Goal: Information Seeking & Learning: Learn about a topic

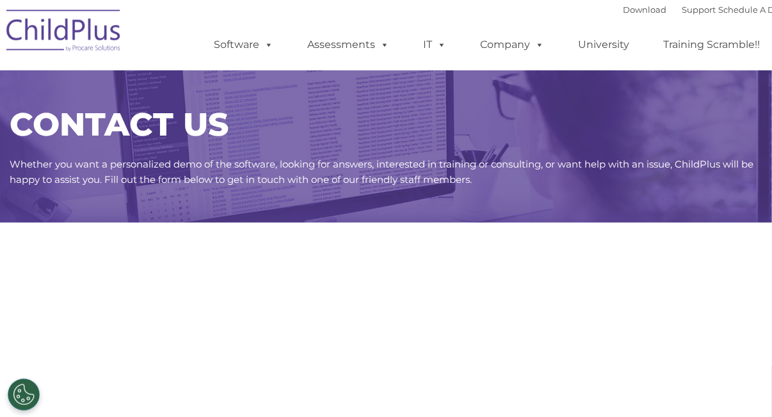
select select "MEDIUM"
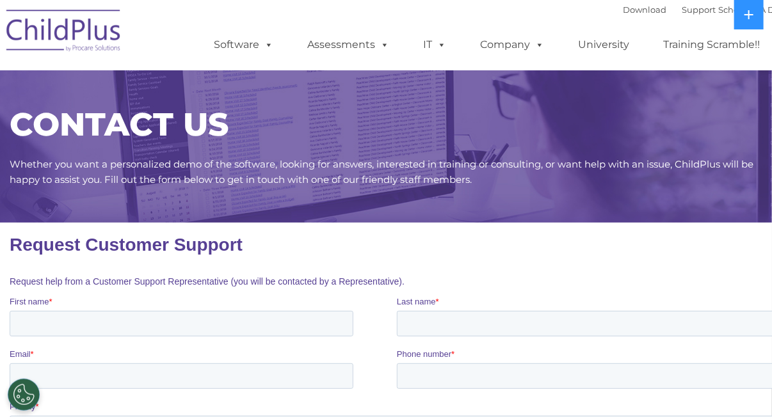
click at [674, 26] on ul "Software ChildPlus: The original and most widely-used Head Start data managemen…" at bounding box center [491, 44] width 606 height 51
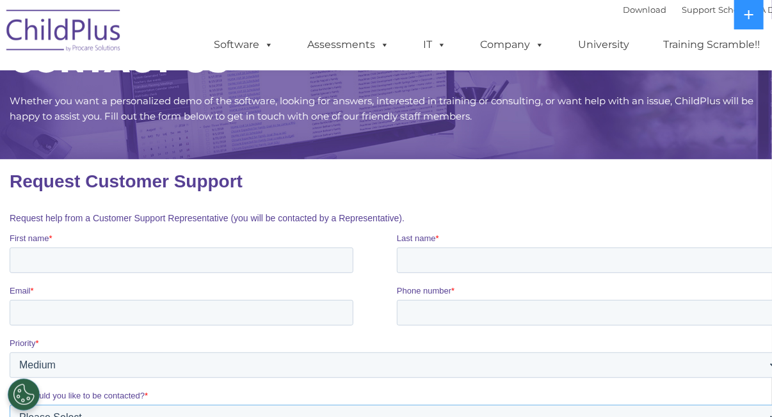
scroll to position [78, 0]
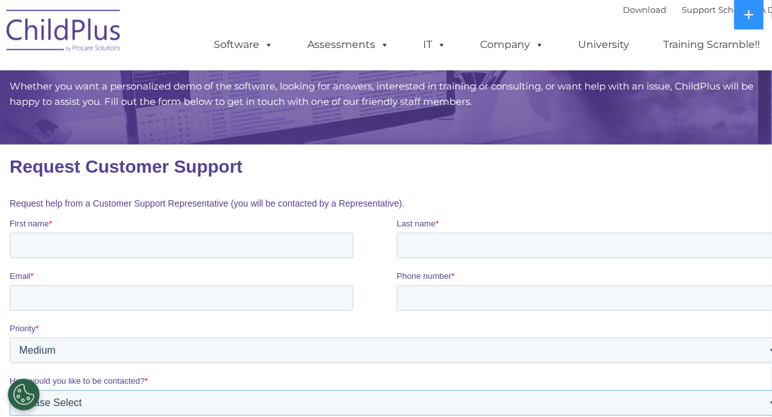
drag, startPoint x: 541, startPoint y: 401, endPoint x: 688, endPoint y: 413, distance: 147.7
click at [686, 417] on fieldset "How would you like to be contacted? * Please Select Phone Email" at bounding box center [397, 401] width 775 height 52
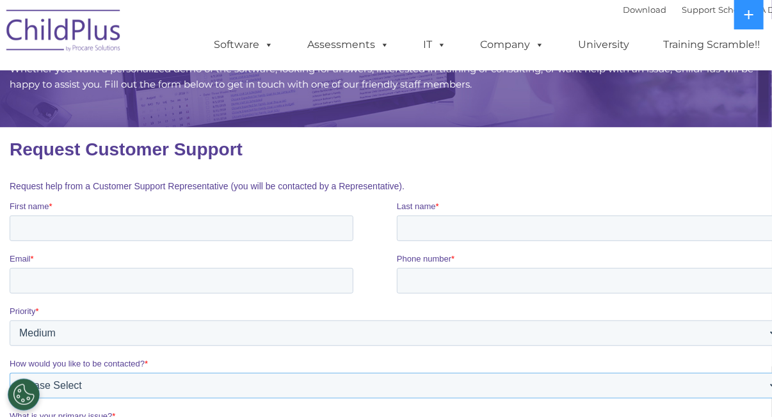
scroll to position [0, 0]
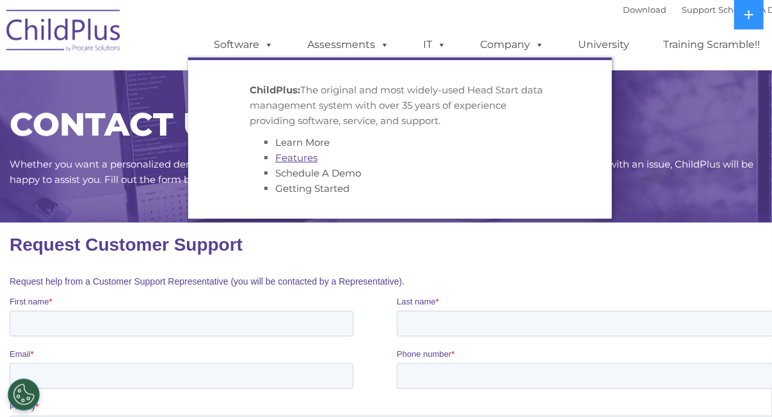
click at [311, 163] on link "Features" at bounding box center [296, 158] width 42 height 12
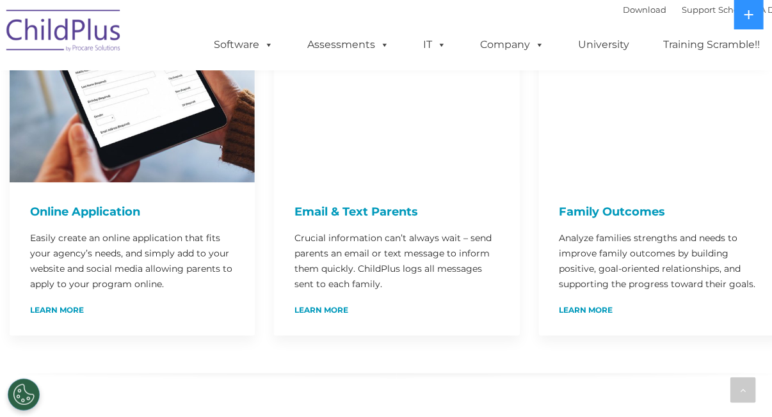
scroll to position [786, 0]
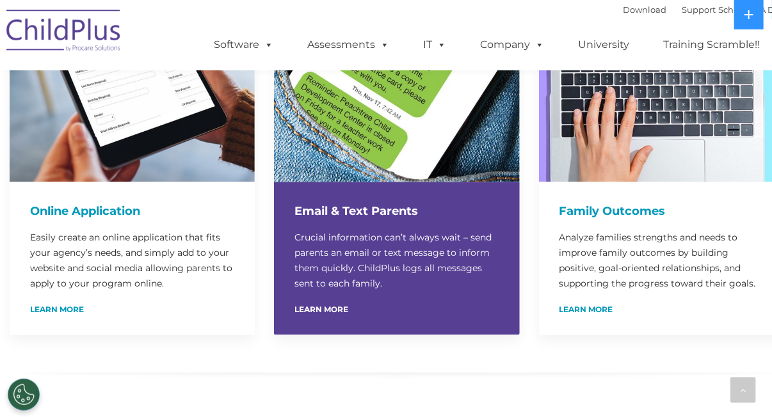
click at [370, 230] on p "Crucial information can’t always wait – send parents an email or text message t…" at bounding box center [396, 260] width 204 height 61
click at [333, 307] on link "Learn More" at bounding box center [321, 311] width 54 height 8
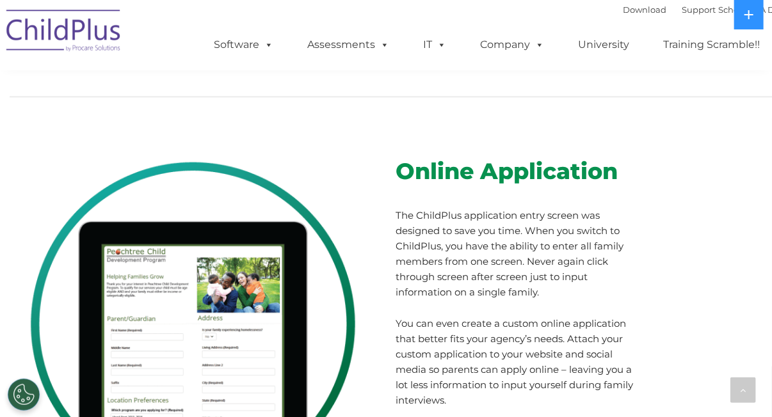
scroll to position [6952, 0]
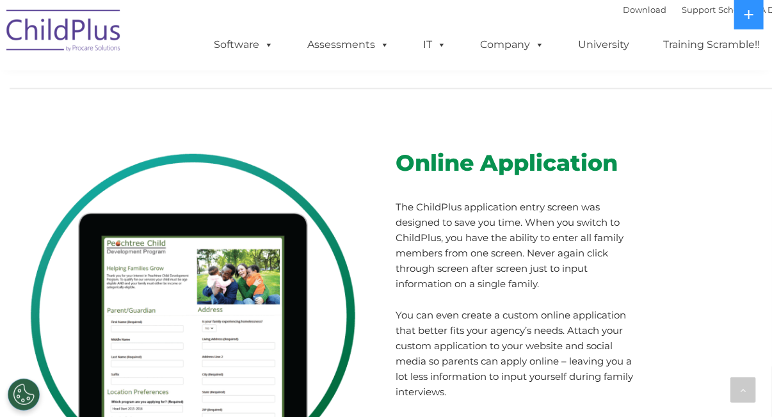
click at [463, 149] on span "Online Application" at bounding box center [507, 163] width 222 height 28
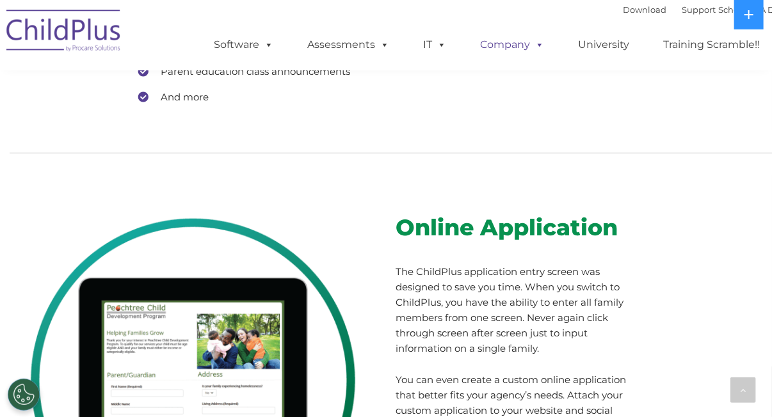
scroll to position [6883, 0]
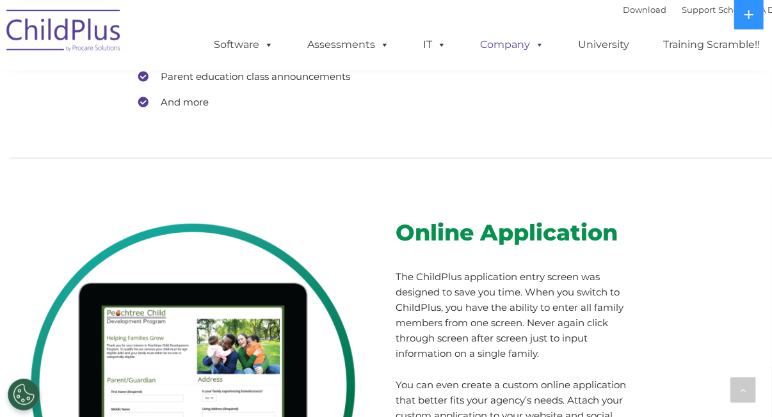
click at [510, 48] on link "Company" at bounding box center [512, 45] width 90 height 26
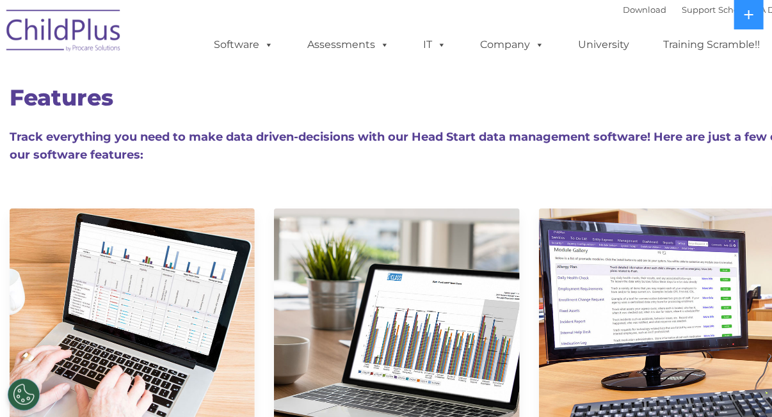
click at [412, 77] on div "Features Track everything you need to make data driven-decisions with our Head …" at bounding box center [397, 115] width 794 height 141
click at [583, 46] on link "University" at bounding box center [603, 45] width 77 height 26
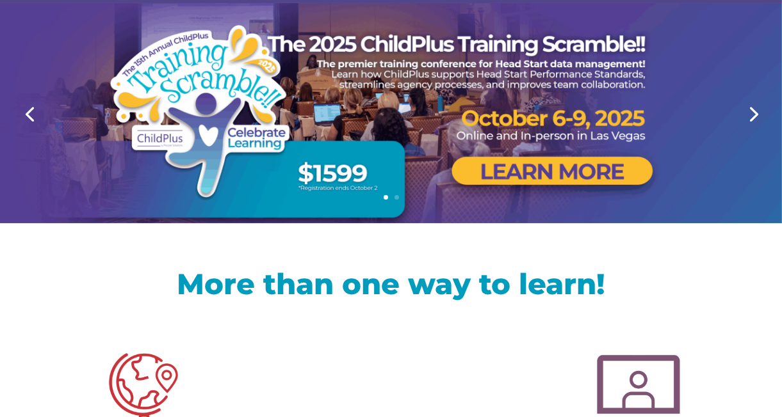
scroll to position [156, 0]
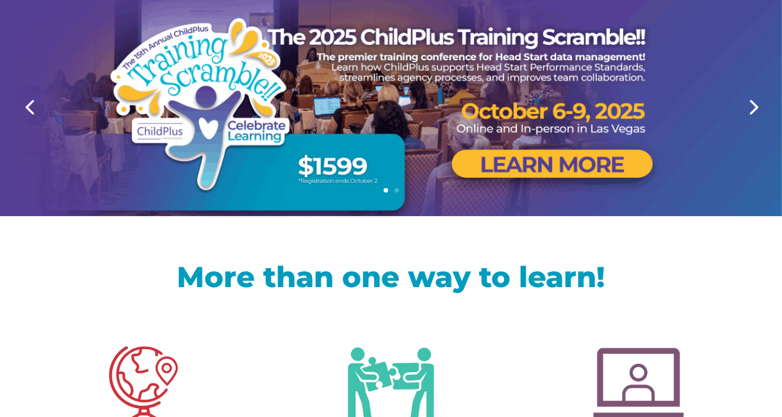
click at [750, 108] on link "Next" at bounding box center [752, 106] width 31 height 31
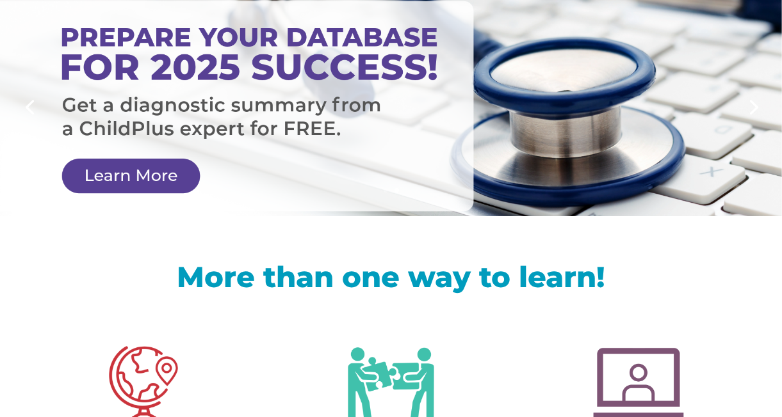
click at [740, 109] on link "Next" at bounding box center [752, 106] width 31 height 31
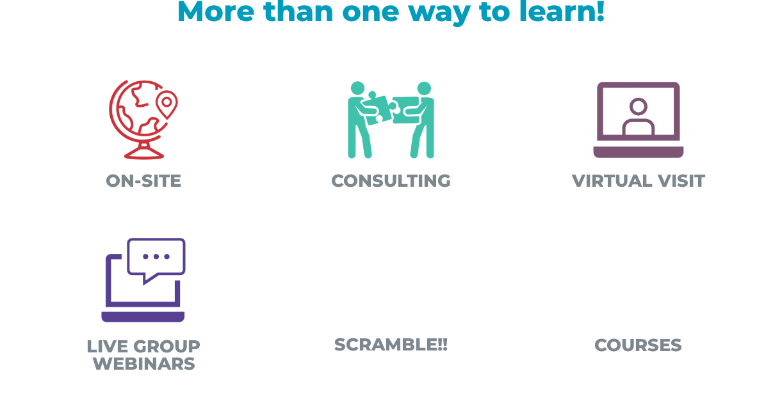
scroll to position [421, 0]
